Goal: Entertainment & Leisure: Consume media (video, audio)

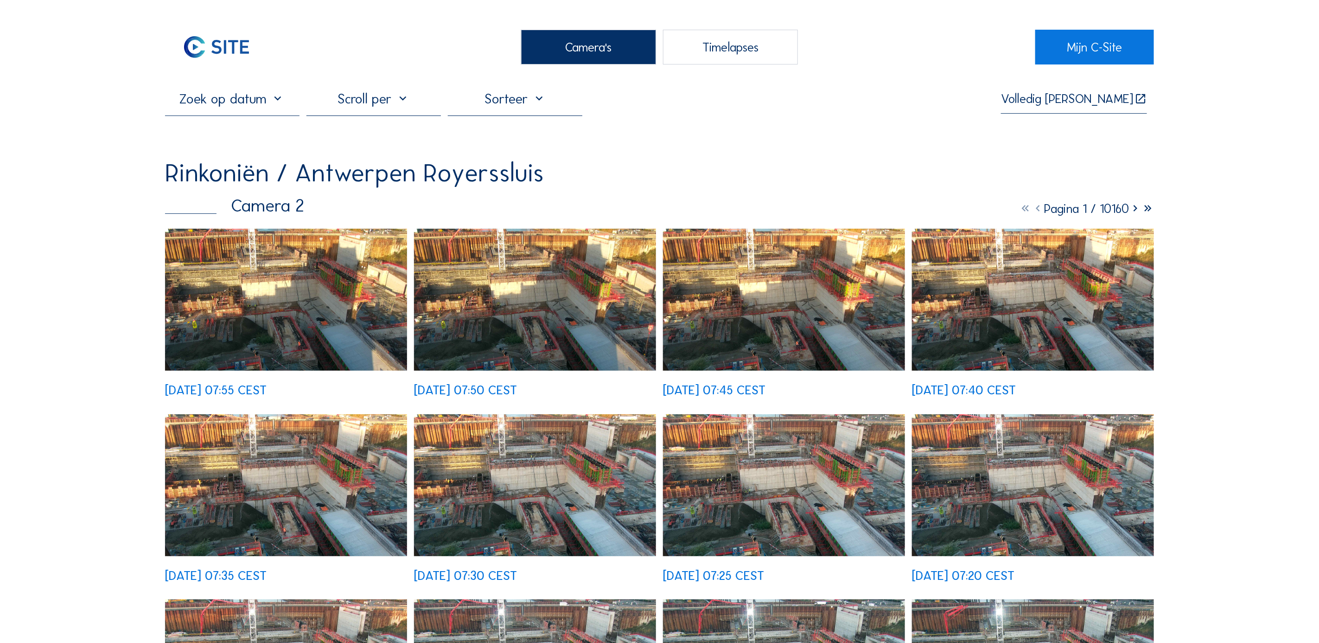
click at [561, 49] on div "Camera's" at bounding box center [588, 47] width 134 height 35
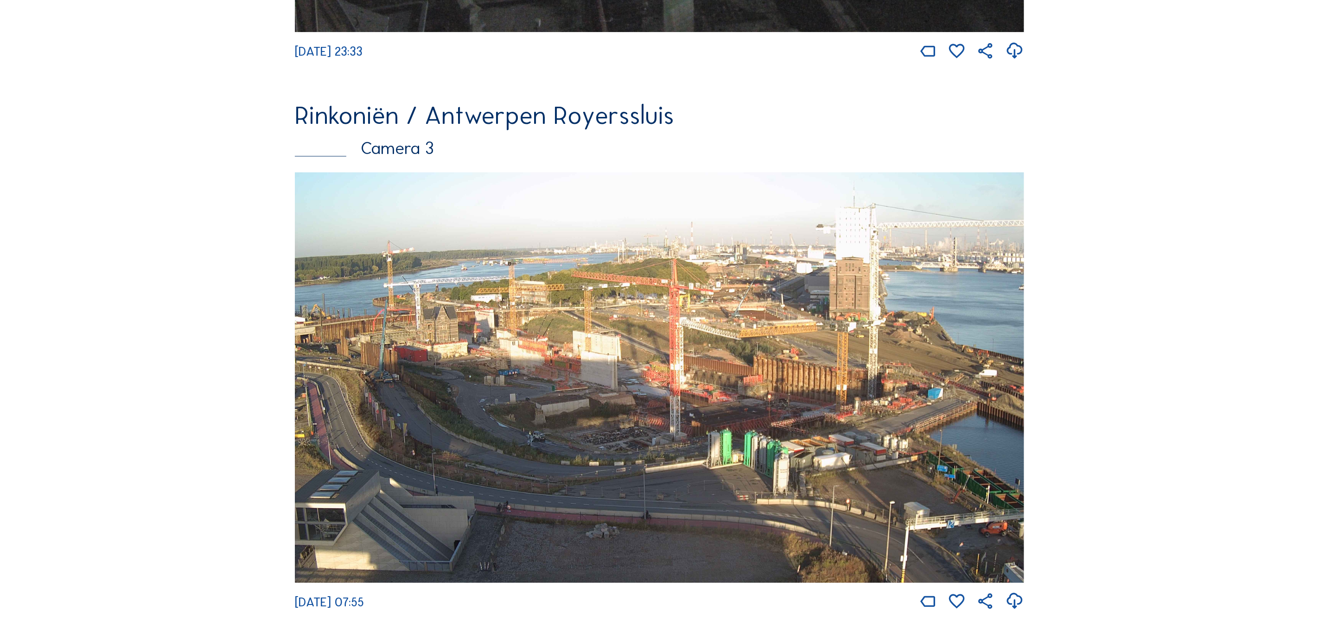
scroll to position [1615, 0]
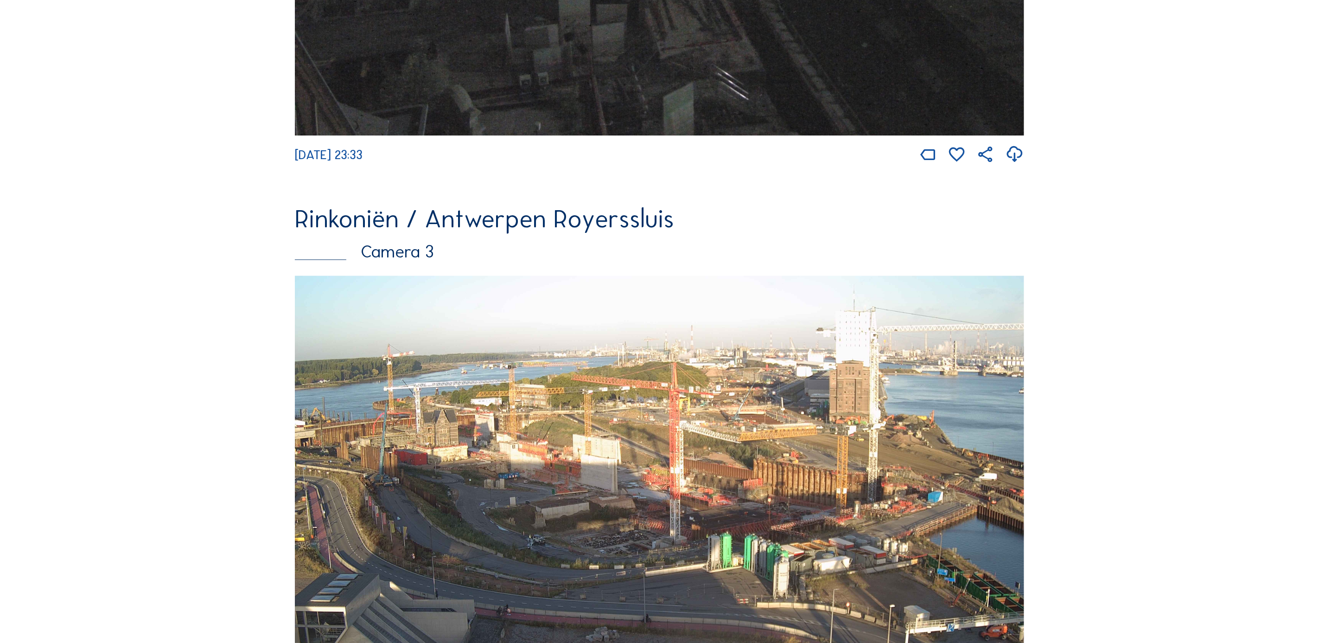
click at [366, 496] on img at bounding box center [659, 480] width 729 height 410
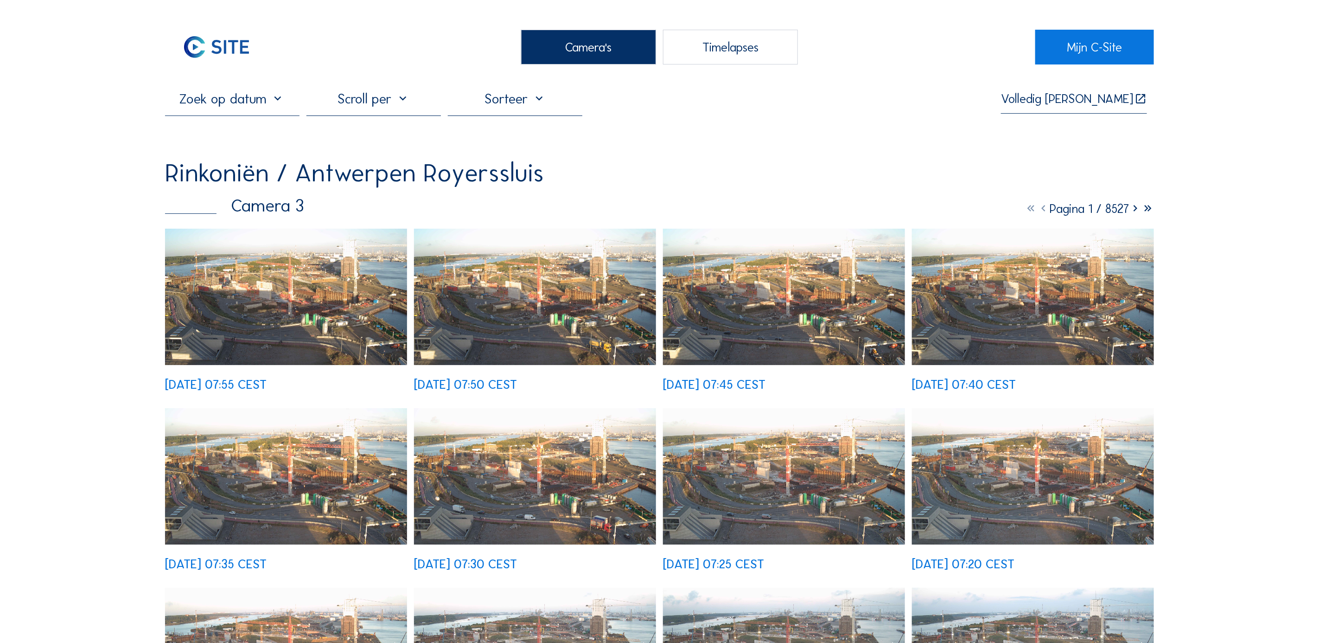
click at [294, 321] on img at bounding box center [286, 297] width 242 height 136
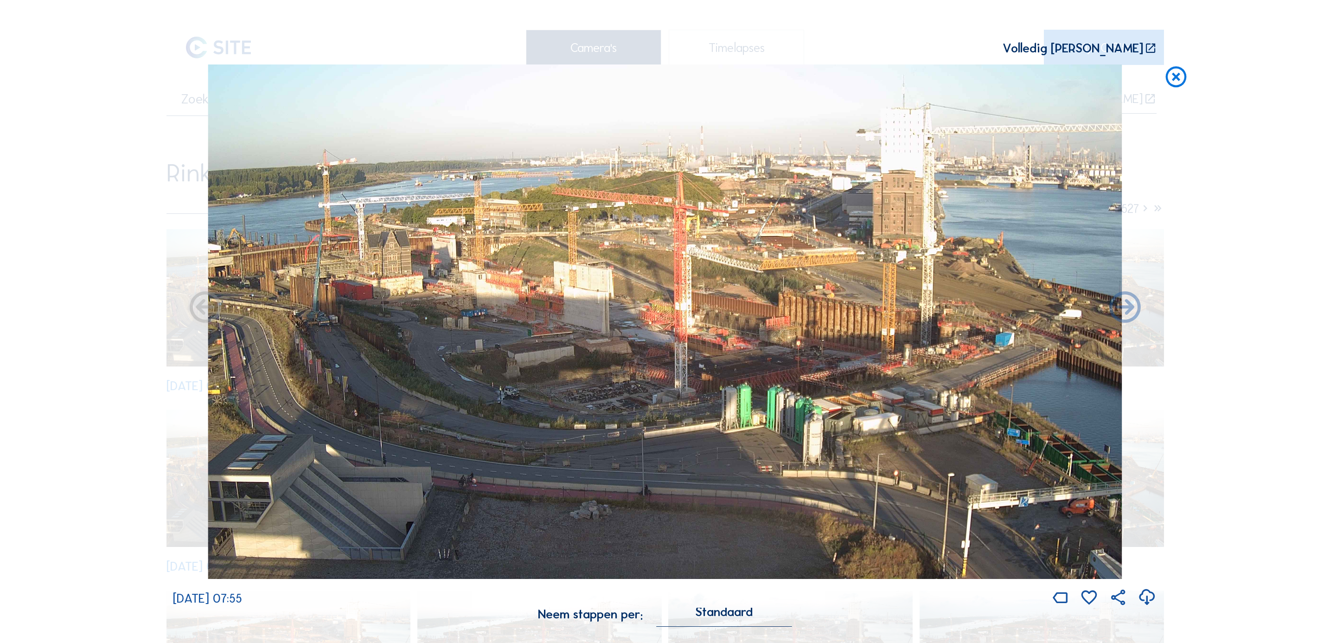
click at [1095, 42] on div "Volledig [PERSON_NAME]" at bounding box center [1073, 48] width 141 height 13
click at [1183, 81] on icon at bounding box center [1176, 77] width 25 height 26
